Goal: Task Accomplishment & Management: Use online tool/utility

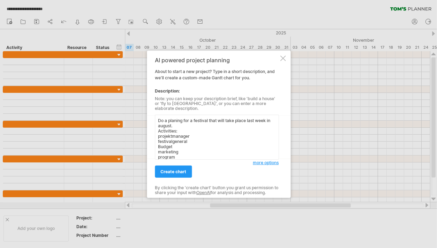
click at [209, 117] on textarea "Do a planing for a festival that will take place last week in august. Activitie…" at bounding box center [217, 137] width 124 height 45
click at [173, 152] on textarea "Do a planing for a festival with two stages that will take place last week in a…" at bounding box center [217, 137] width 124 height 45
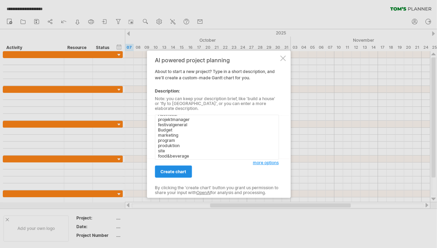
type textarea "Do a planing for a festival with two stages that will take place last week in a…"
click at [174, 169] on span "create chart" at bounding box center [173, 171] width 26 height 5
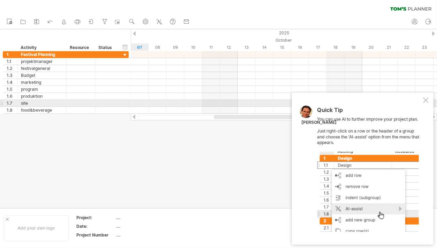
click at [425, 102] on div at bounding box center [425, 101] width 6 height 6
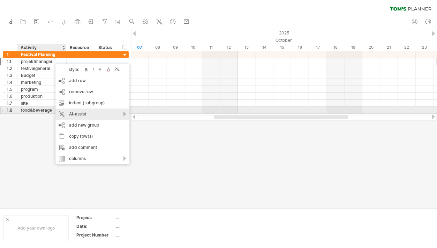
click at [124, 114] on div "AI-assist" at bounding box center [92, 114] width 74 height 11
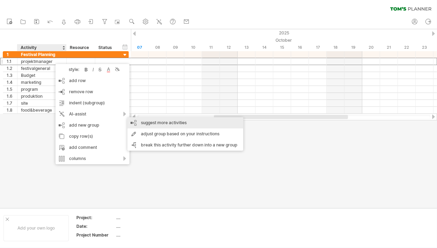
click at [154, 122] on div "suggest more activities" at bounding box center [185, 122] width 116 height 11
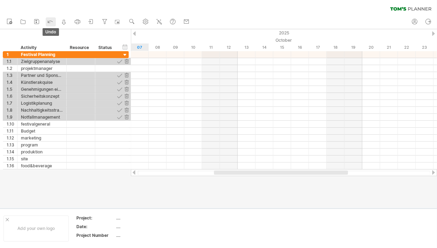
click at [50, 22] on icon at bounding box center [50, 21] width 7 height 7
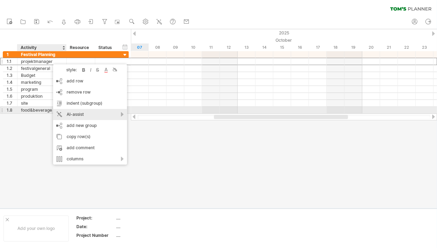
click at [123, 114] on div "AI-assist" at bounding box center [90, 114] width 74 height 11
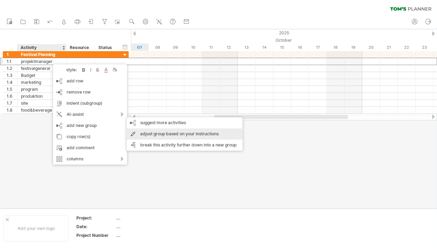
click at [183, 132] on div "adjust group based on your instructions" at bounding box center [184, 134] width 116 height 11
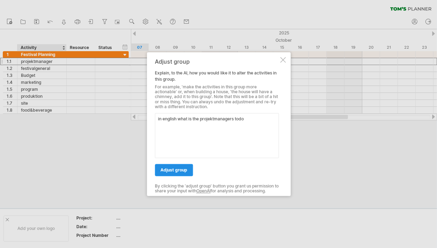
type textarea "in english what is the projektmanagers todo"
click at [174, 170] on span "adjust group" at bounding box center [173, 170] width 27 height 5
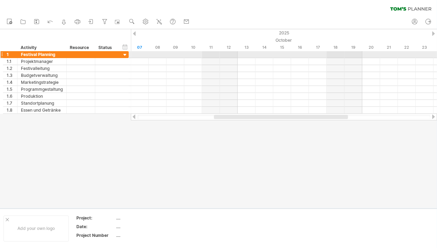
click at [125, 53] on div at bounding box center [125, 55] width 7 height 7
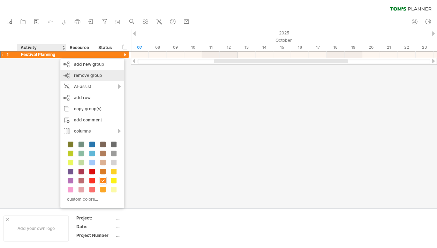
click at [73, 75] on div "remove group remove selected groups" at bounding box center [92, 75] width 64 height 11
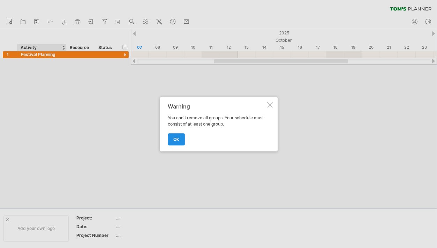
click at [175, 136] on link "ok" at bounding box center [176, 139] width 17 height 12
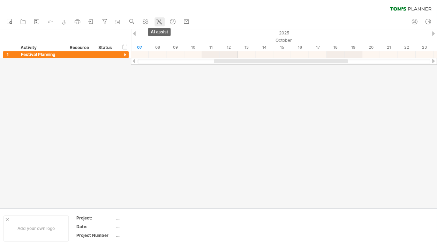
click at [161, 22] on icon at bounding box center [158, 21] width 7 height 7
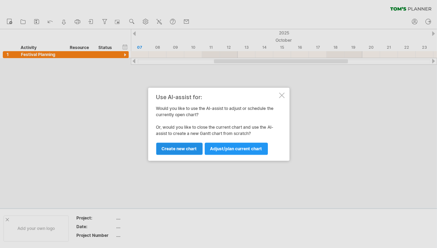
click at [187, 148] on span "Create new chart" at bounding box center [178, 148] width 35 height 5
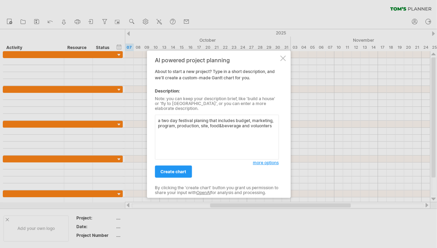
click at [261, 122] on textarea "a two day festival planing that includes budget, marketing, program, production…" at bounding box center [217, 137] width 124 height 45
type textarea "a two day festival planing that includes budget, marketing, program, production…"
click at [174, 169] on span "create chart" at bounding box center [173, 171] width 26 height 5
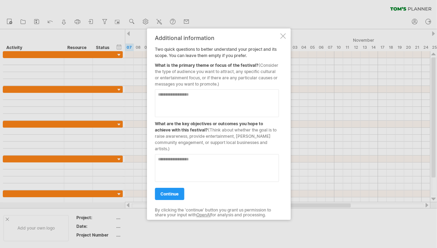
click at [162, 95] on textarea at bounding box center [217, 103] width 124 height 28
type textarea "**********"
click at [168, 162] on textarea at bounding box center [217, 168] width 124 height 28
type textarea "**********"
click at [169, 191] on span "continue" at bounding box center [169, 193] width 18 height 5
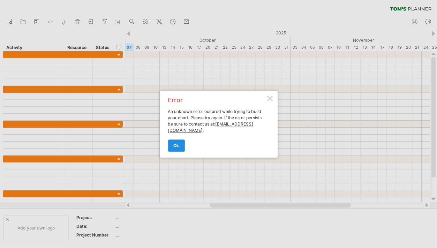
click at [175, 147] on link "ok" at bounding box center [176, 146] width 17 height 12
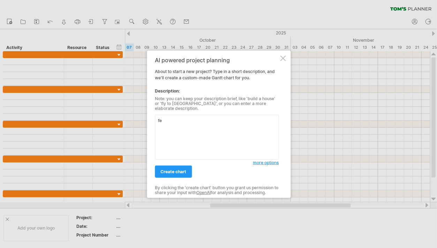
type textarea "f"
type textarea "Music festival"
click at [174, 166] on link "create chart" at bounding box center [173, 172] width 37 height 12
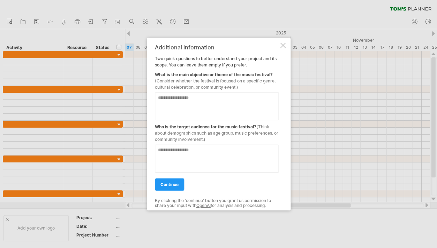
click at [166, 100] on textarea at bounding box center [217, 106] width 124 height 28
type textarea "*"
type textarea "**********"
click at [169, 154] on textarea at bounding box center [217, 159] width 124 height 28
type textarea "*"
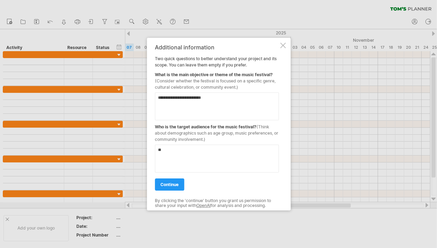
type textarea "*"
type textarea "**********"
click at [172, 187] on link "continue" at bounding box center [169, 184] width 29 height 12
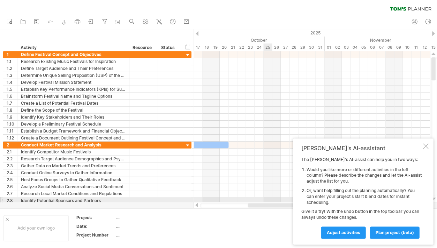
drag, startPoint x: 252, startPoint y: 204, endPoint x: 266, endPoint y: 200, distance: 15.0
click at [266, 200] on div "Trying to reach [DOMAIN_NAME] Connected again... 0% clear filter new 1" at bounding box center [218, 124] width 436 height 248
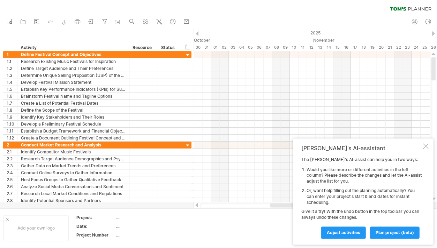
drag, startPoint x: 256, startPoint y: 204, endPoint x: 279, endPoint y: 205, distance: 22.4
click at [279, 205] on div at bounding box center [293, 206] width 46 height 4
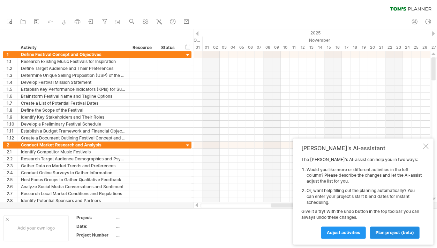
click at [398, 233] on span "plan project (beta)" at bounding box center [394, 232] width 38 height 5
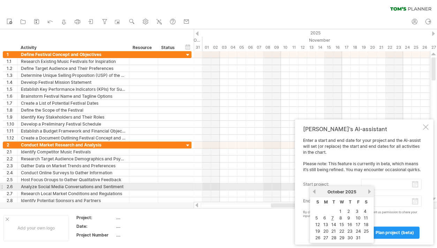
click at [391, 184] on input "start project:" at bounding box center [391, 184] width 60 height 11
click at [414, 185] on input "start project:" at bounding box center [391, 184] width 60 height 11
click at [388, 185] on input "start project:" at bounding box center [391, 184] width 60 height 11
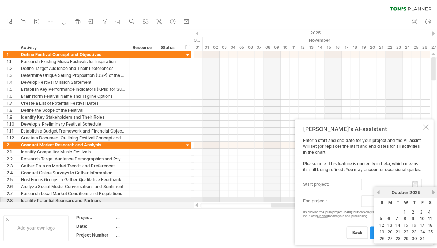
click at [379, 202] on body "progress(100%) Trying to reach [DOMAIN_NAME] Connected again... 0% clear filter…" at bounding box center [218, 125] width 437 height 250
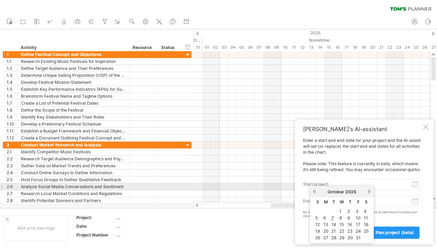
click at [415, 184] on input "start project:" at bounding box center [391, 184] width 60 height 11
click at [331, 217] on link "7" at bounding box center [332, 218] width 4 height 7
type input "********"
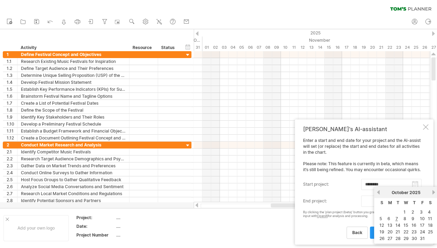
click at [414, 203] on body "progress(100%) Trying to reach [DOMAIN_NAME] Connected again... 0% clear filter…" at bounding box center [218, 125] width 437 height 250
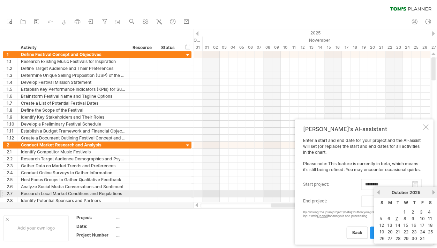
click at [432, 192] on link "next" at bounding box center [432, 192] width 5 height 5
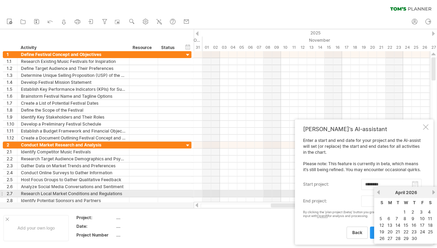
click at [432, 192] on link "next" at bounding box center [432, 192] width 5 height 5
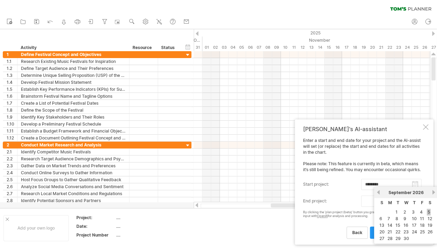
click at [427, 211] on link "5" at bounding box center [428, 212] width 4 height 7
type input "********"
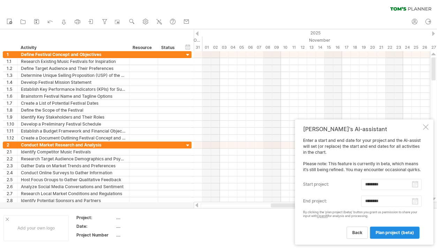
click at [389, 232] on span "plan project (beta)" at bounding box center [394, 232] width 38 height 5
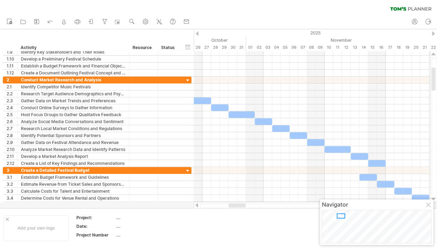
click at [430, 205] on div at bounding box center [428, 206] width 6 height 6
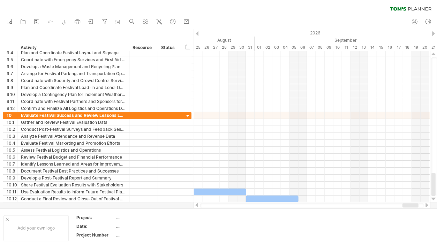
click at [140, 19] on ul "new open" at bounding box center [97, 22] width 189 height 15
click at [141, 19] on link "settings" at bounding box center [146, 21] width 10 height 9
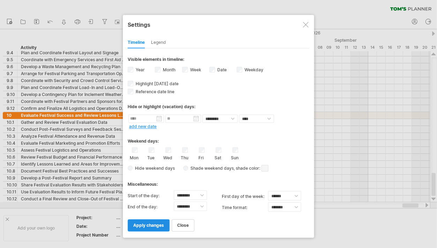
click at [148, 223] on span "apply changes" at bounding box center [148, 225] width 31 height 5
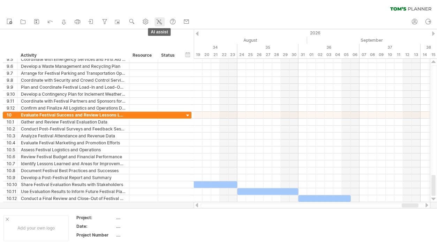
click at [159, 23] on icon at bounding box center [158, 21] width 7 height 7
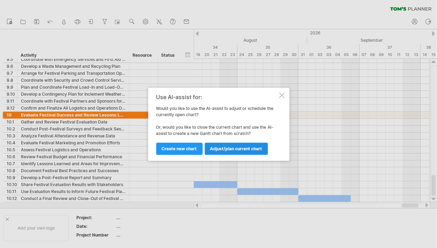
click at [228, 146] on span "Adjust/plan current chart" at bounding box center [236, 148] width 52 height 5
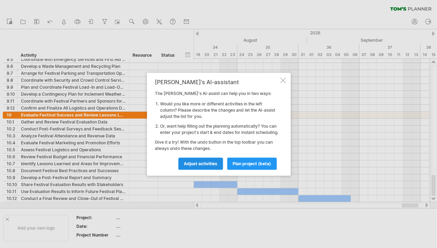
click at [215, 166] on span "Adjust activities" at bounding box center [200, 163] width 33 height 5
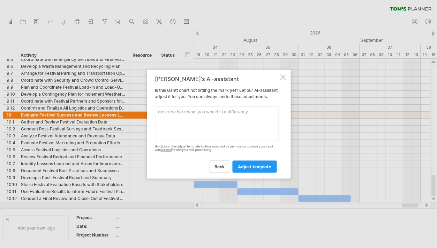
click at [197, 123] on textarea at bounding box center [217, 123] width 124 height 35
type textarea "t"
type textarea "Festival date 290825"
click at [250, 169] on span "adjust template" at bounding box center [254, 166] width 33 height 5
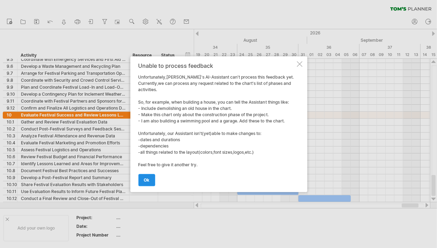
click at [145, 178] on span "ok" at bounding box center [147, 180] width 6 height 5
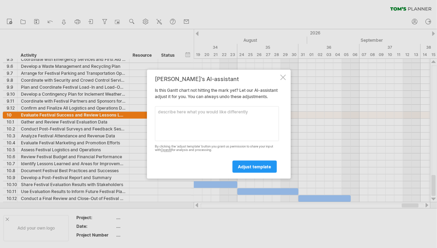
click at [283, 75] on div at bounding box center [283, 78] width 6 height 6
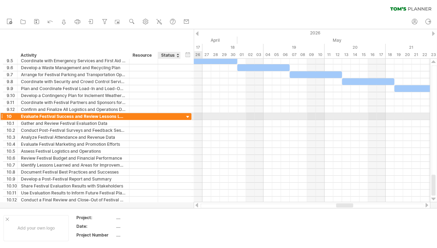
click at [187, 116] on div at bounding box center [187, 117] width 7 height 7
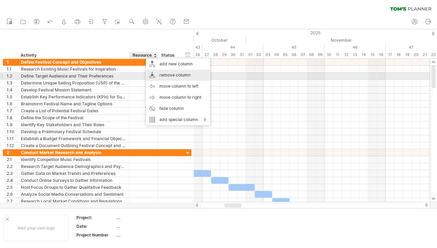
click at [165, 75] on div "remove column" at bounding box center [178, 75] width 64 height 11
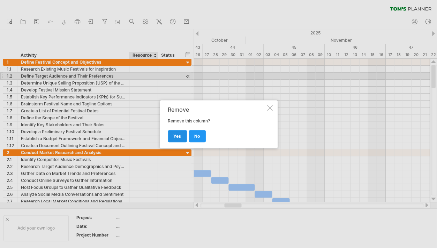
click at [177, 136] on span "yes" at bounding box center [177, 136] width 8 height 5
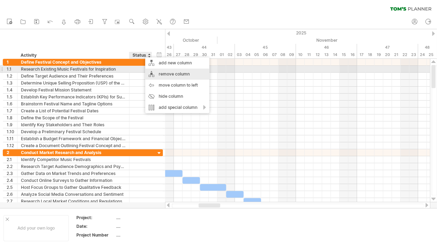
click at [158, 72] on div "remove column" at bounding box center [177, 74] width 64 height 11
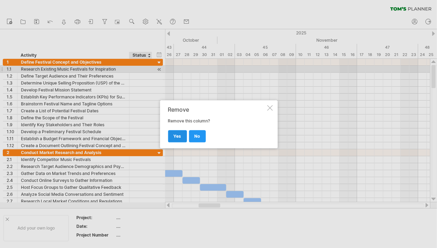
click at [177, 132] on link "yes" at bounding box center [177, 136] width 19 height 12
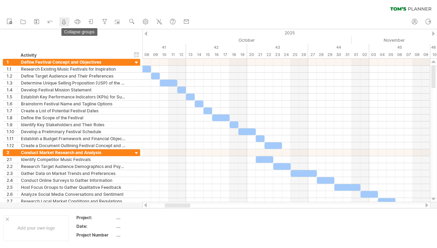
click at [62, 23] on icon at bounding box center [63, 22] width 3 height 5
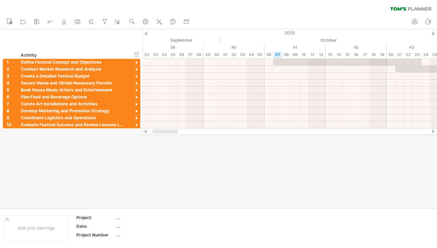
drag, startPoint x: 177, startPoint y: 131, endPoint x: 170, endPoint y: 131, distance: 6.3
click at [168, 131] on div at bounding box center [164, 132] width 25 height 4
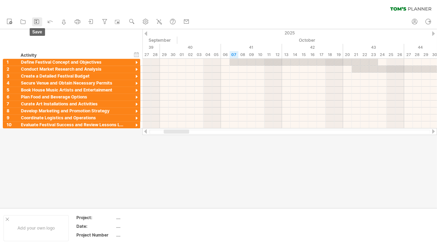
click at [38, 22] on icon at bounding box center [36, 21] width 7 height 7
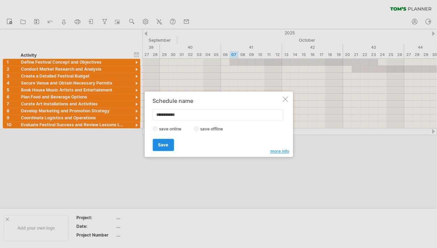
click at [166, 143] on span "Save" at bounding box center [163, 145] width 10 height 5
